Goal: Information Seeking & Learning: Check status

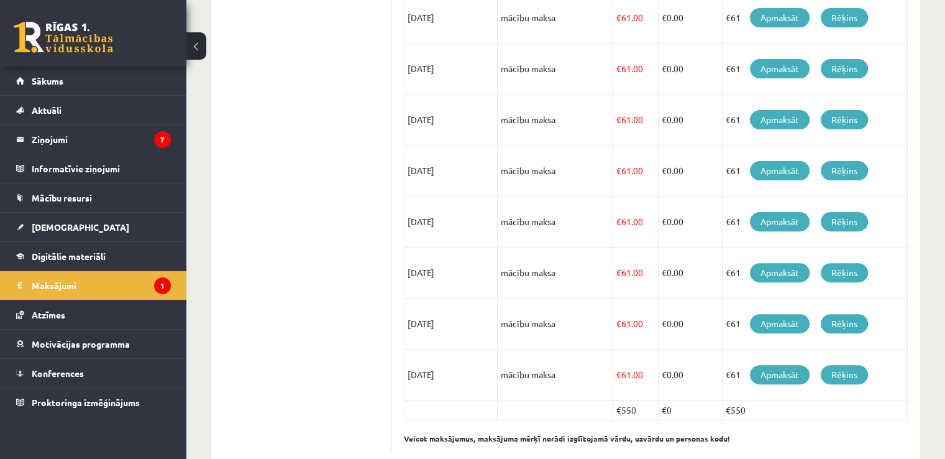
scroll to position [380, 0]
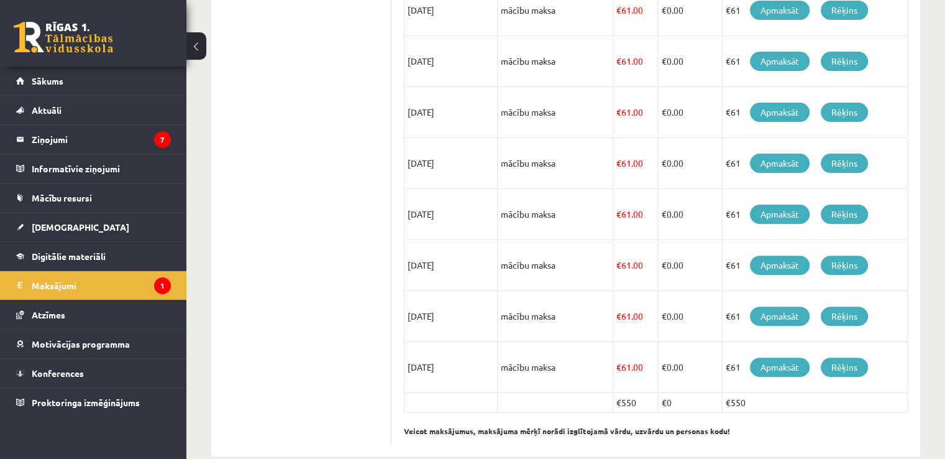
click at [656, 184] on td "€ 61.00" at bounding box center [635, 163] width 45 height 51
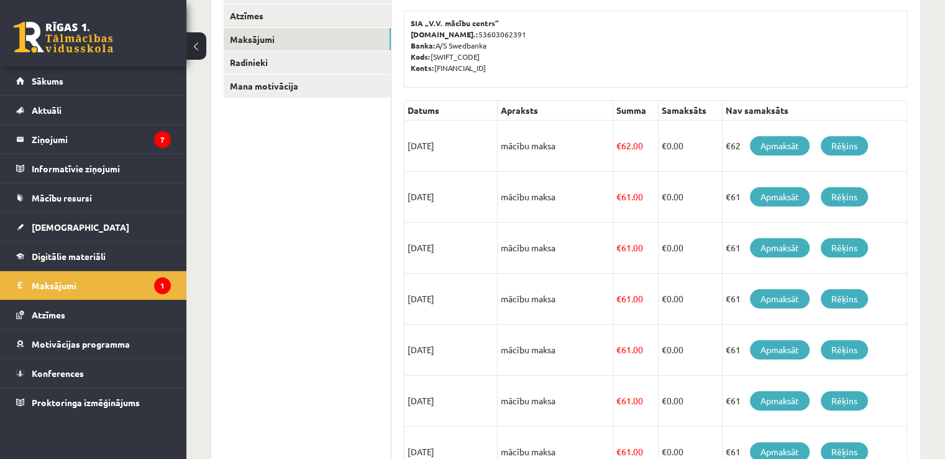
scroll to position [192, 0]
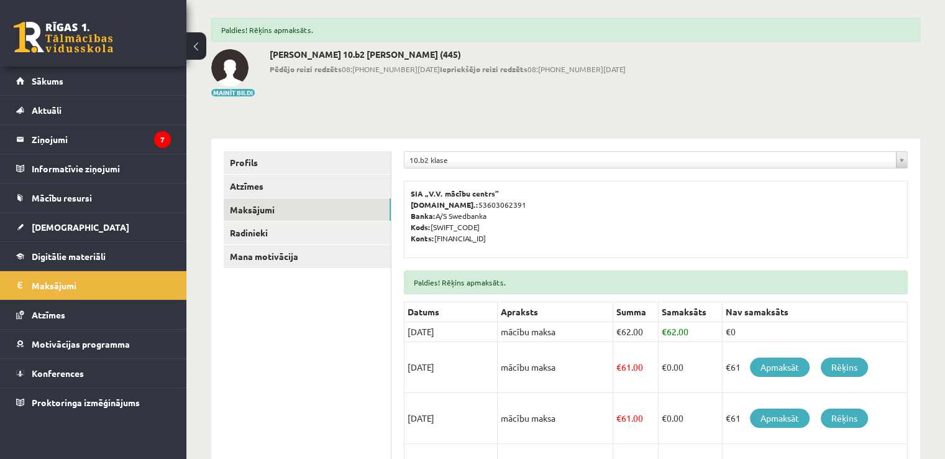
scroll to position [57, 0]
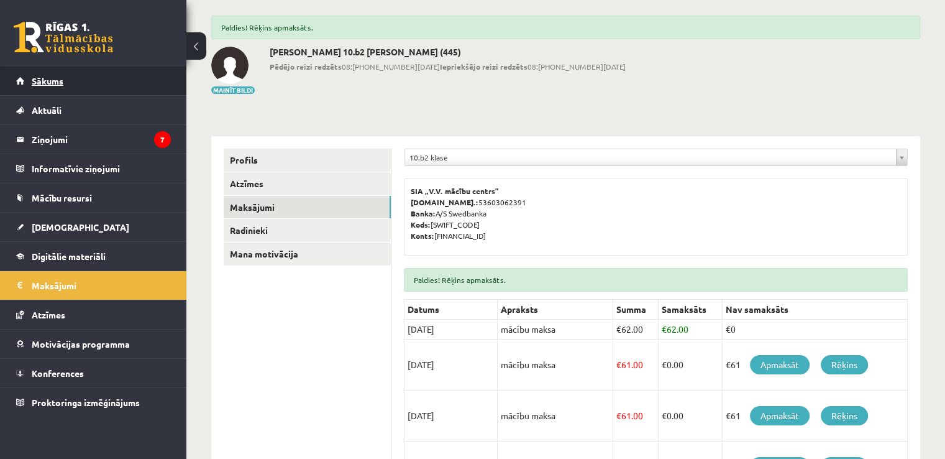
click at [62, 78] on span "Sākums" at bounding box center [48, 80] width 32 height 11
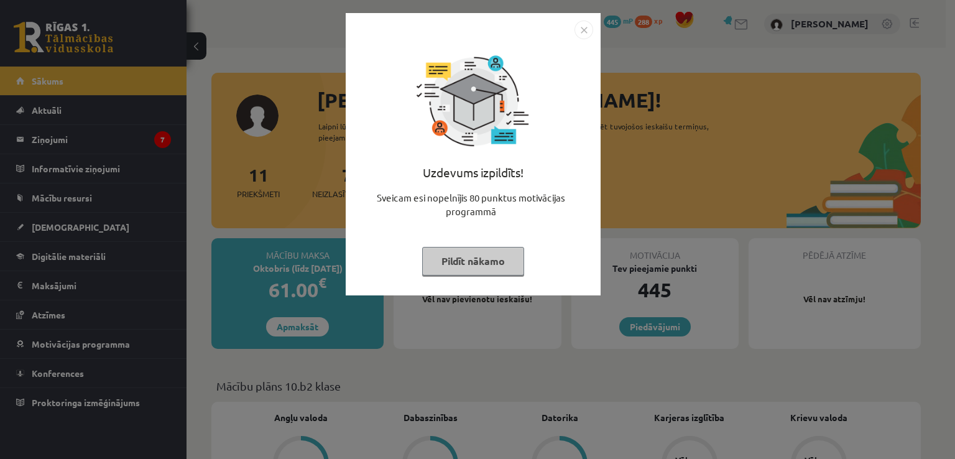
click at [580, 34] on img "Close" at bounding box center [583, 30] width 19 height 19
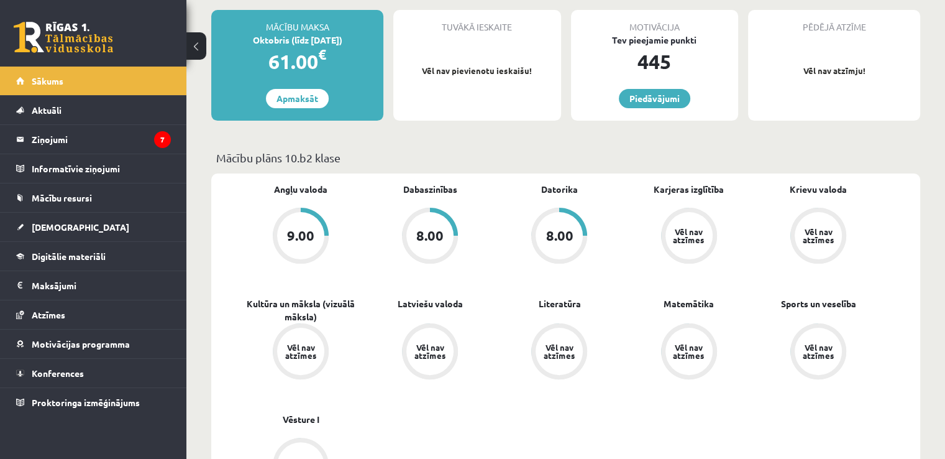
scroll to position [229, 0]
click at [47, 225] on span "[DEMOGRAPHIC_DATA]" at bounding box center [81, 226] width 98 height 11
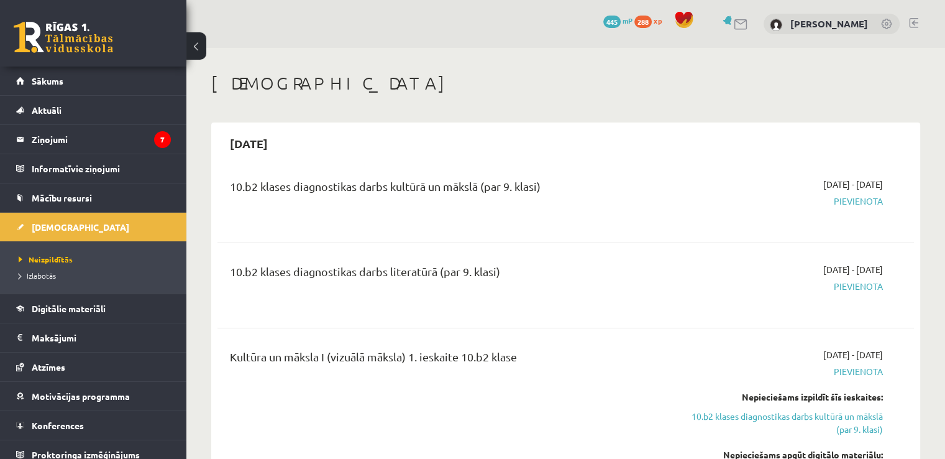
click at [450, 324] on div "10.b2 klases diagnostikas darbs kultūrā un mākslā (par 9. klasi) [DATE] - [DATE…" at bounding box center [566, 460] width 697 height 590
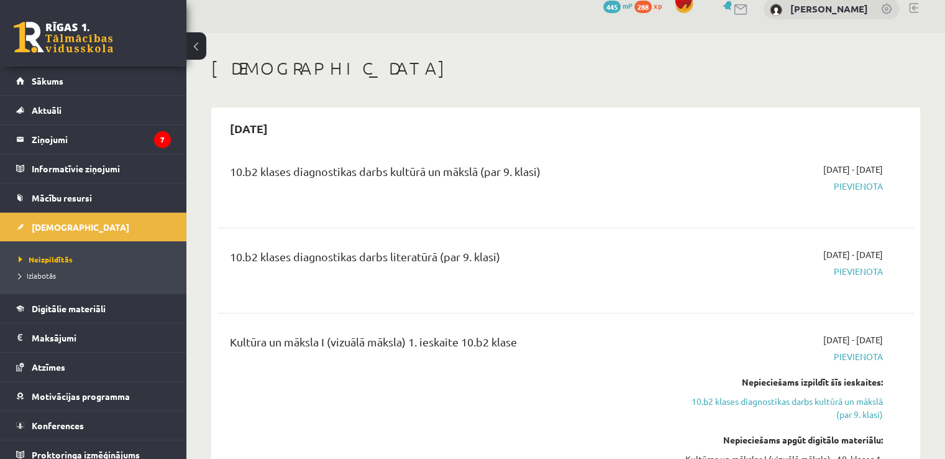
scroll to position [15, 0]
click at [53, 132] on legend "Ziņojumi 7" at bounding box center [101, 139] width 139 height 29
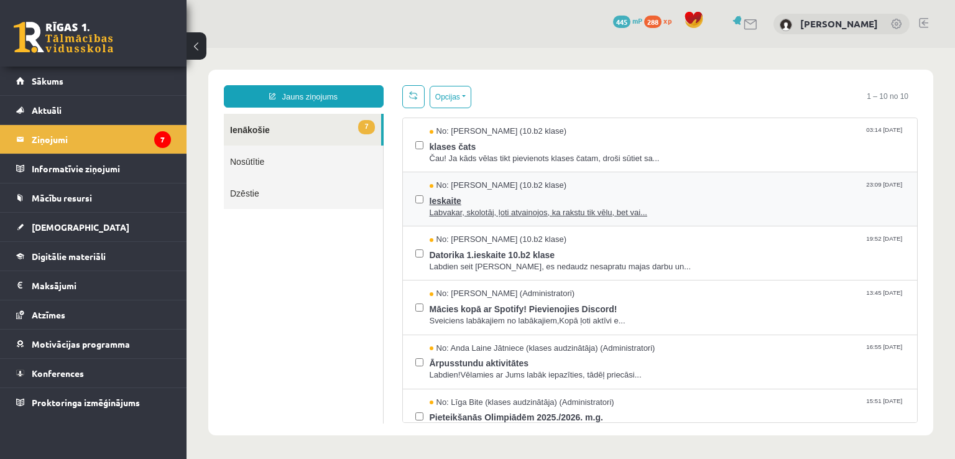
click at [554, 193] on span "Ieskaite" at bounding box center [666, 199] width 475 height 16
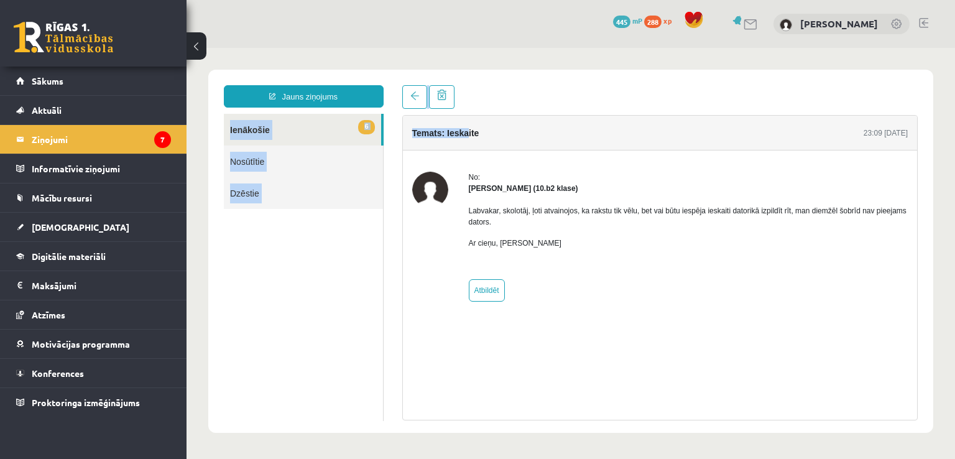
drag, startPoint x: 465, startPoint y: 133, endPoint x: 220, endPoint y: -14, distance: 286.3
click at [220, 48] on html "Jauns ziņojums 6 Ienākošie Nosūtītie Dzēstie * ********* ********* ******* Tema…" at bounding box center [570, 251] width 768 height 406
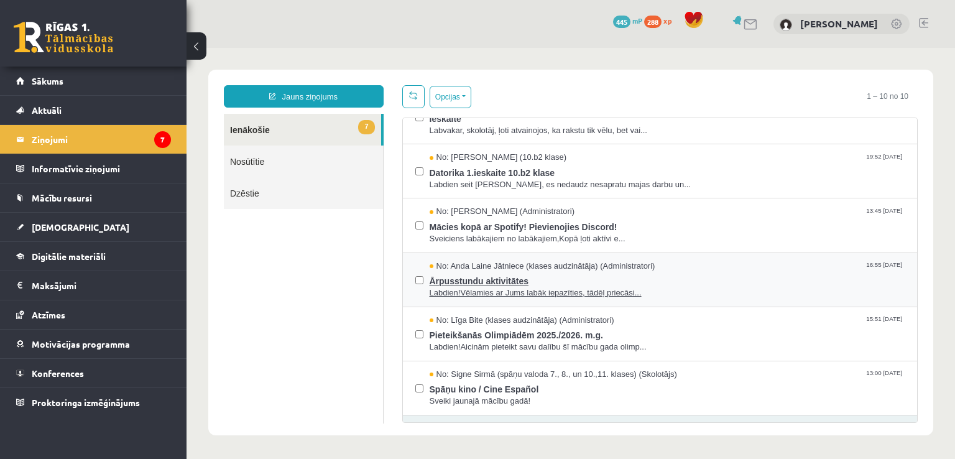
scroll to position [80, 0]
click at [563, 370] on span "No: Signe Sirmā (spāņu valoda 7., 8., un 10.,11. klases) (Skolotājs)" at bounding box center [552, 376] width 247 height 12
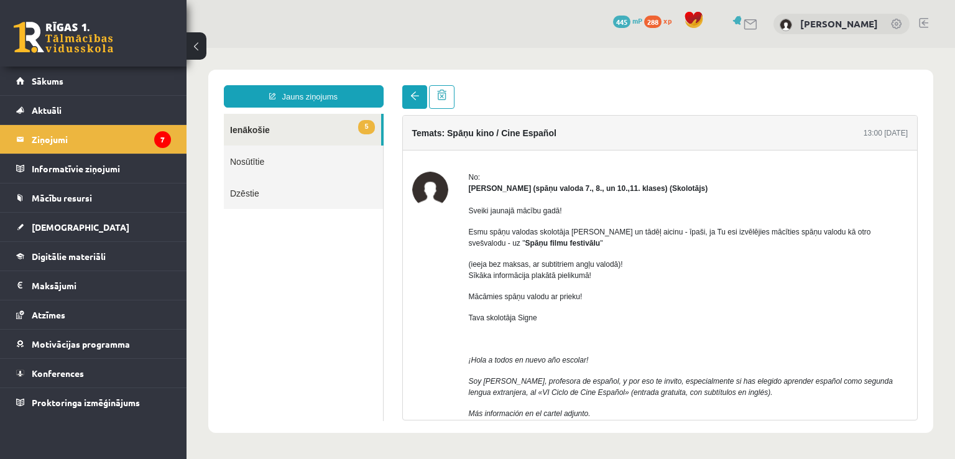
scroll to position [0, 0]
click at [423, 93] on link at bounding box center [414, 97] width 25 height 24
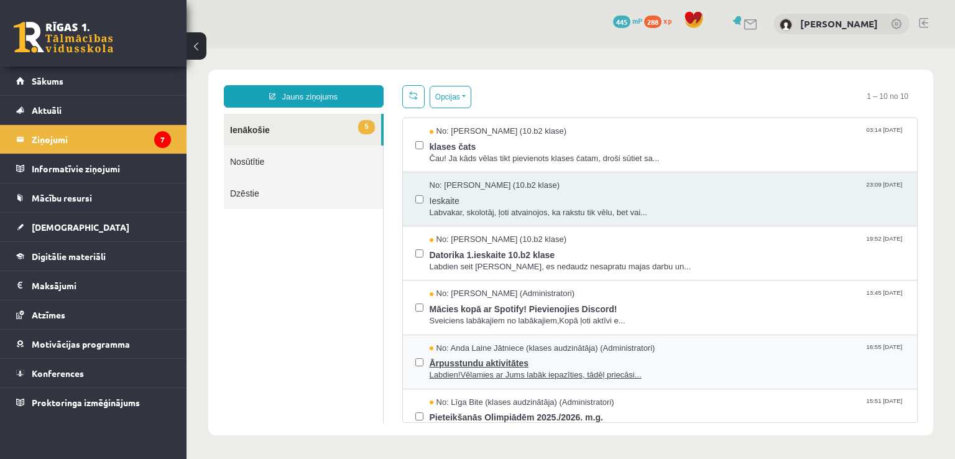
click at [577, 349] on span "No: Anda Laine Jātniece (klases audzinātāja) (Administratori)" at bounding box center [542, 348] width 226 height 12
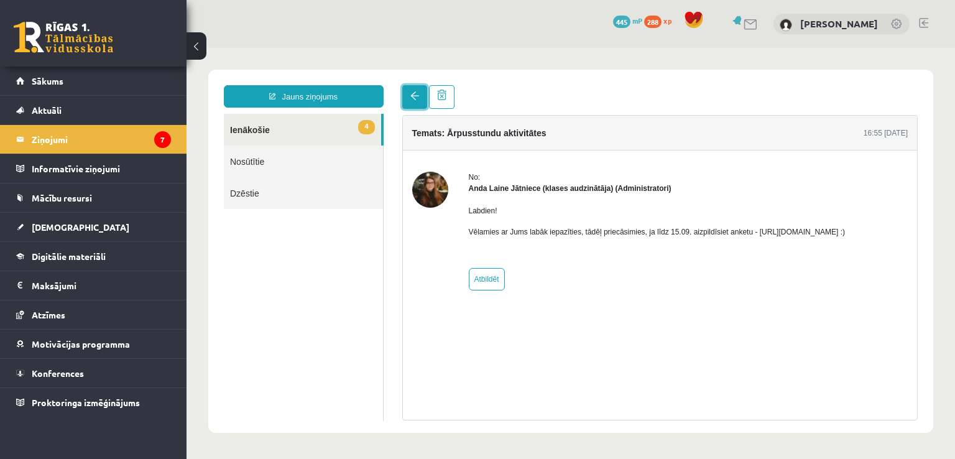
click at [413, 106] on link at bounding box center [414, 97] width 25 height 24
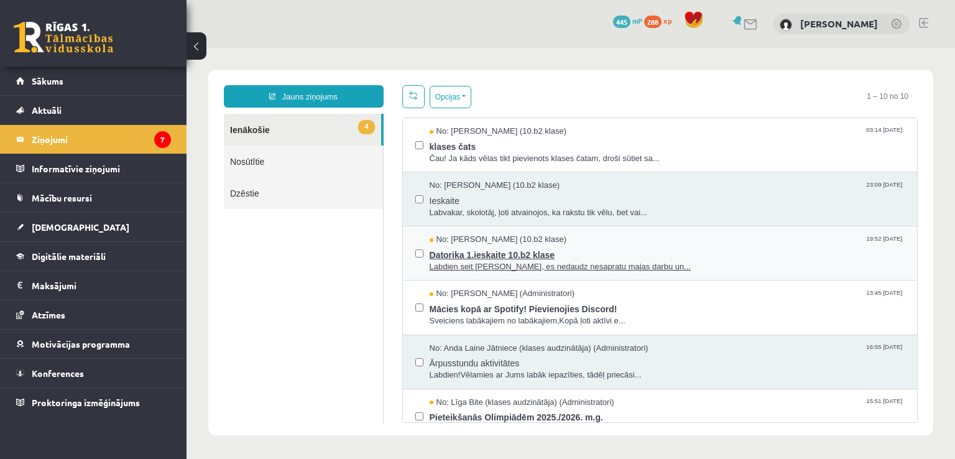
click at [553, 244] on span "No: [PERSON_NAME] (10.b2 klase)" at bounding box center [497, 240] width 137 height 12
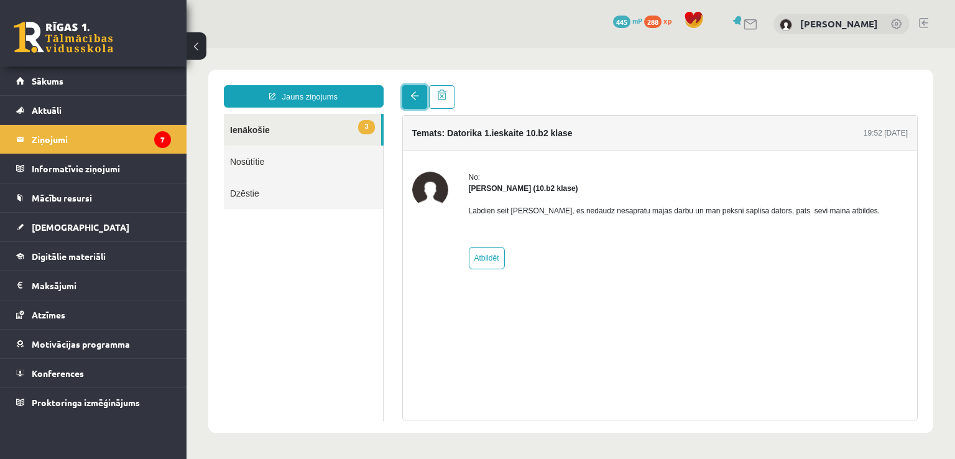
click at [413, 98] on span at bounding box center [414, 95] width 9 height 9
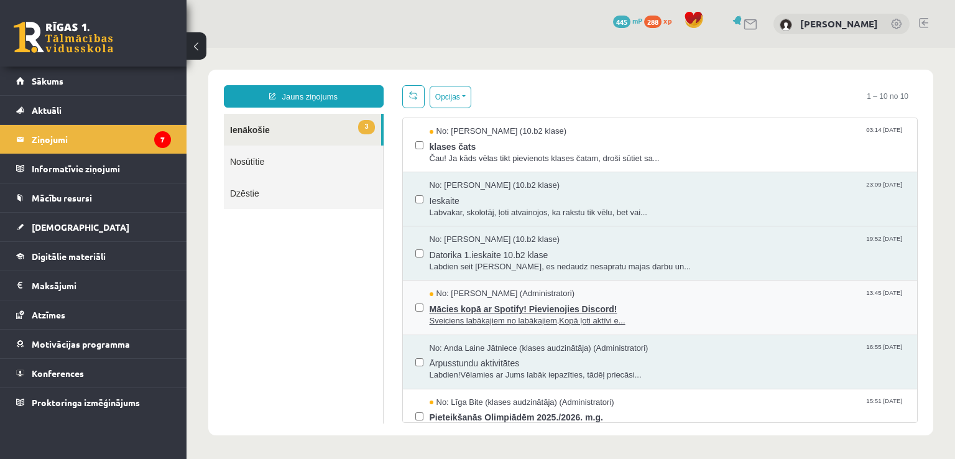
click at [633, 306] on span "Mācies kopā ar Spotify! Pievienojies Discord!" at bounding box center [666, 308] width 475 height 16
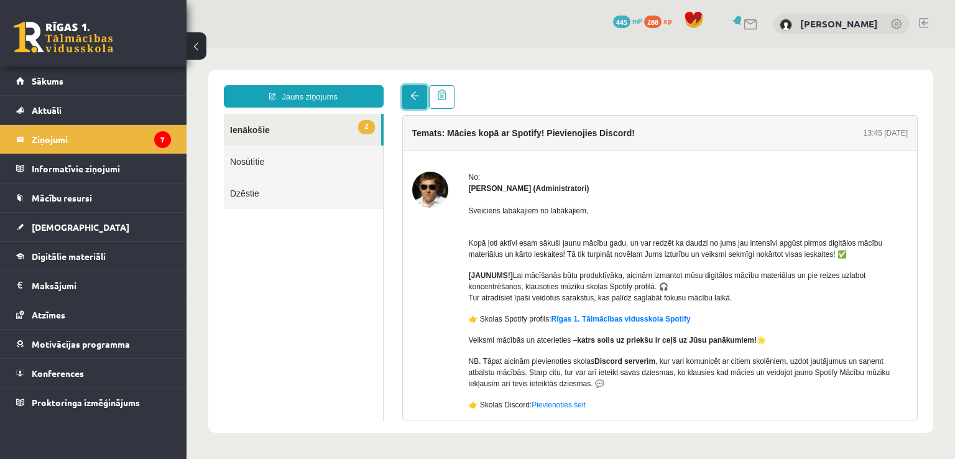
click at [410, 95] on span at bounding box center [414, 95] width 9 height 9
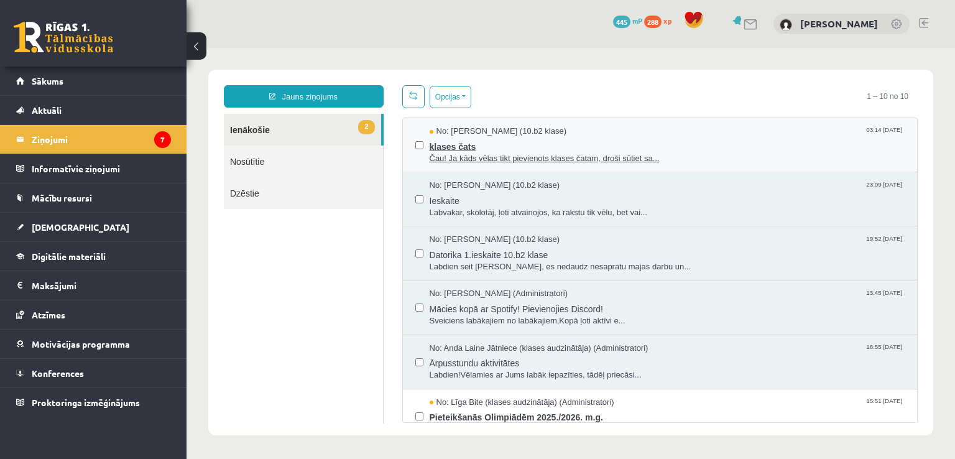
click at [576, 134] on div "No: [PERSON_NAME] (10.b2 klase) 03:14 [DATE]" at bounding box center [666, 132] width 475 height 12
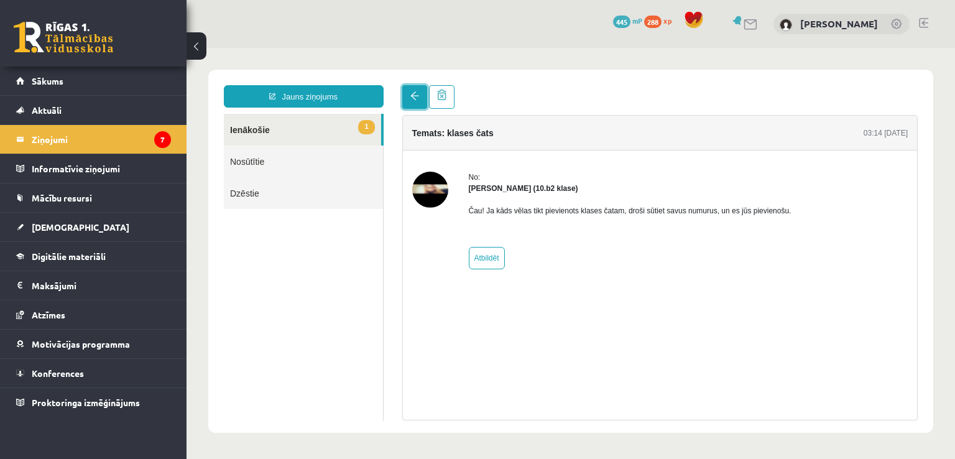
click at [415, 98] on span at bounding box center [414, 95] width 9 height 9
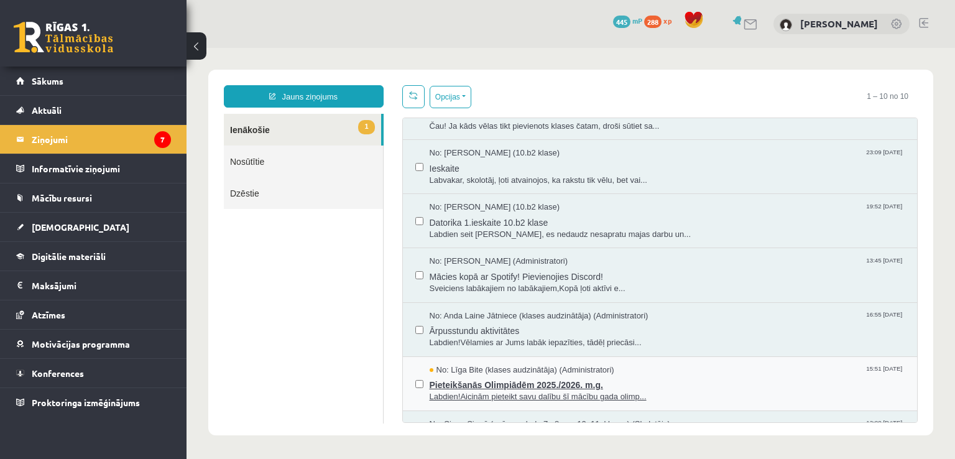
click at [636, 371] on div "No: [PERSON_NAME] (klases audzinātāja) (Administratori) 15:51 [DATE]" at bounding box center [666, 370] width 475 height 12
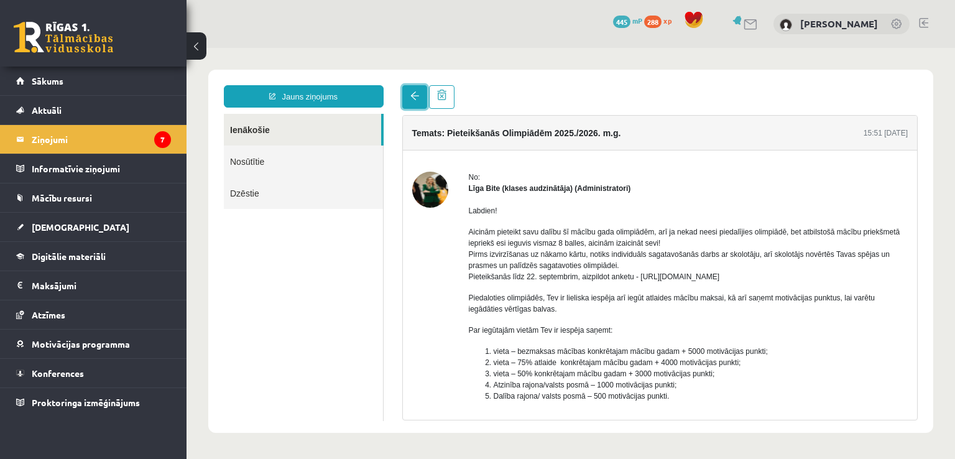
click at [407, 89] on link at bounding box center [414, 97] width 25 height 24
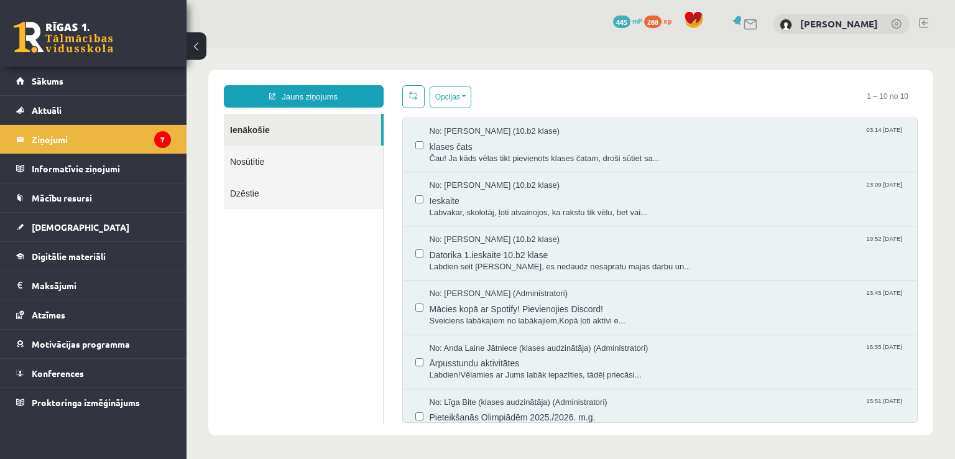
click at [808, 29] on div "[PERSON_NAME]" at bounding box center [841, 24] width 136 height 21
click at [808, 25] on link "[PERSON_NAME]" at bounding box center [839, 23] width 78 height 12
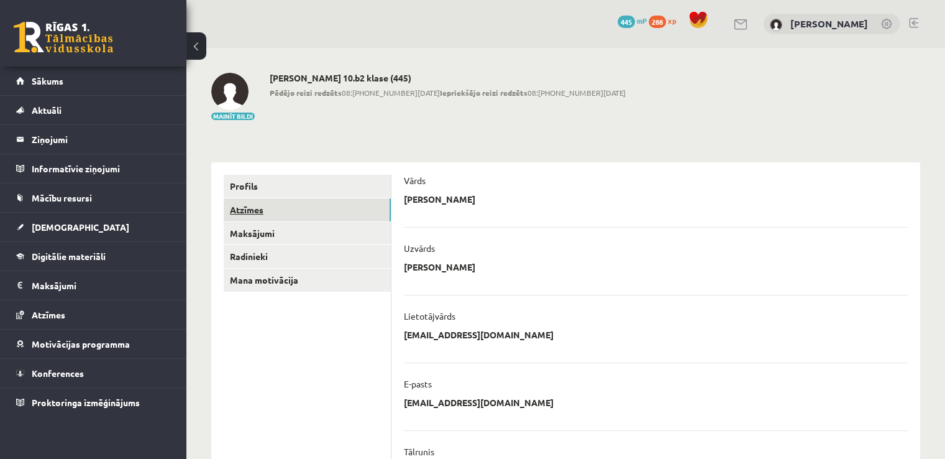
click at [349, 219] on link "Atzīmes" at bounding box center [307, 209] width 167 height 23
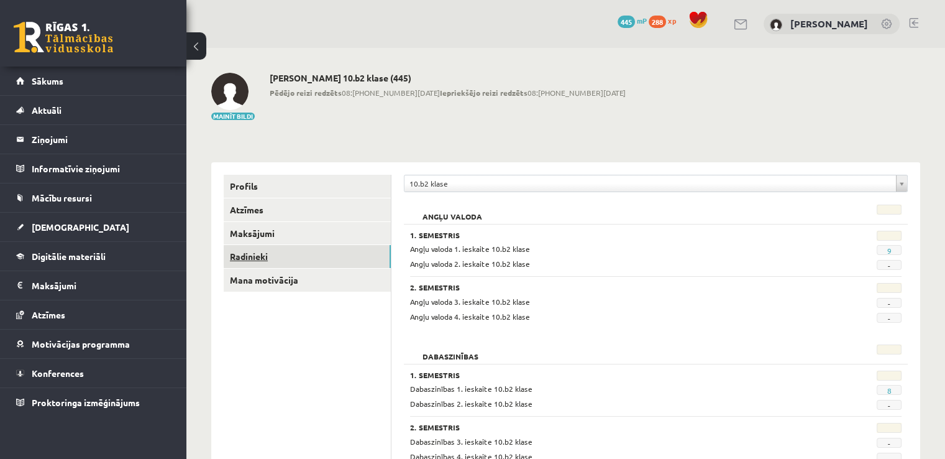
click at [252, 255] on link "Radinieki" at bounding box center [307, 256] width 167 height 23
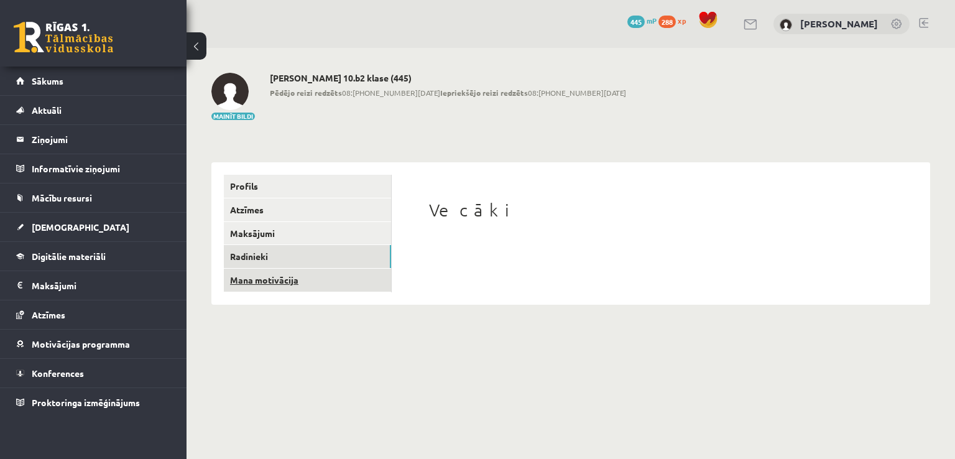
click at [254, 283] on link "Mana motivācija" at bounding box center [307, 279] width 167 height 23
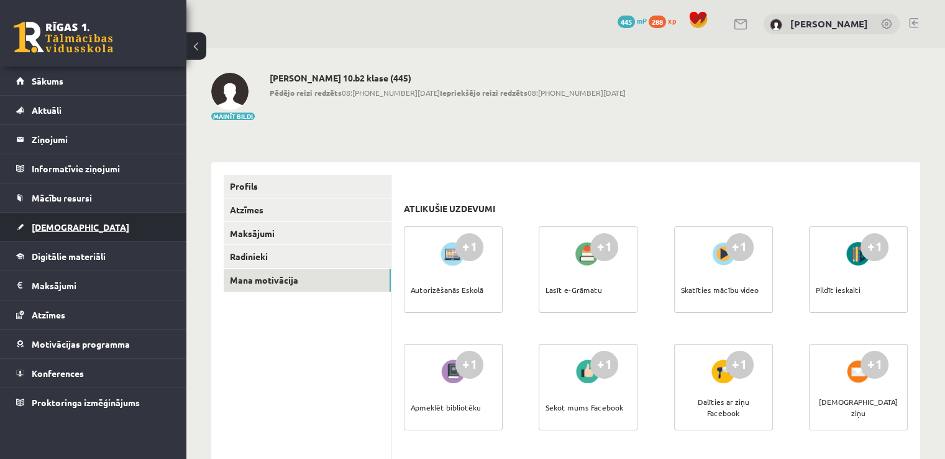
click at [52, 226] on span "[DEMOGRAPHIC_DATA]" at bounding box center [81, 226] width 98 height 11
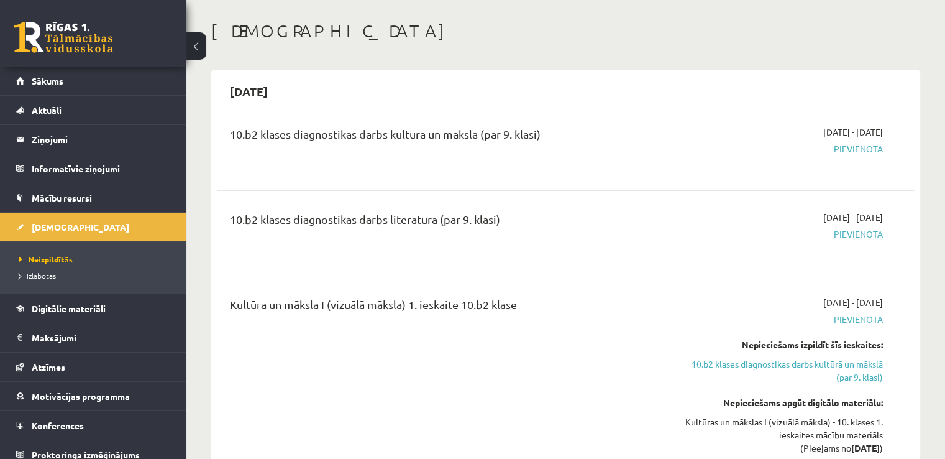
scroll to position [52, 0]
click at [825, 318] on span "Pievienota" at bounding box center [780, 319] width 205 height 13
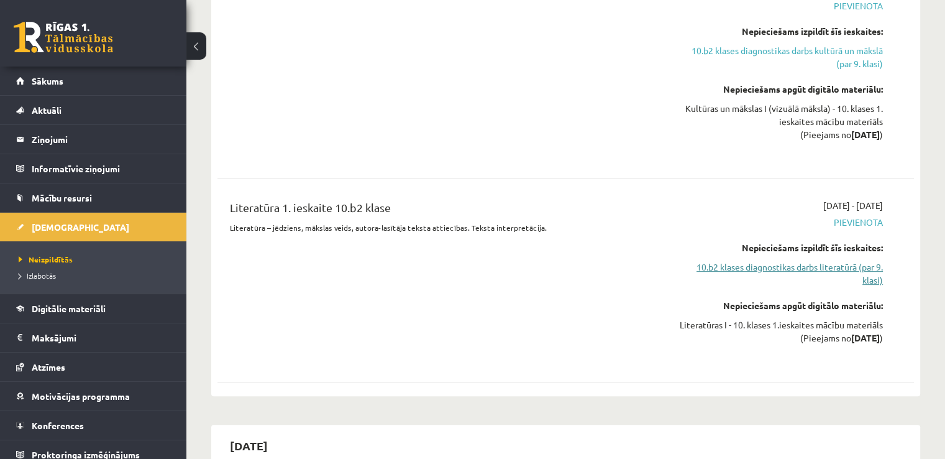
scroll to position [0, 0]
